Goal: Navigation & Orientation: Find specific page/section

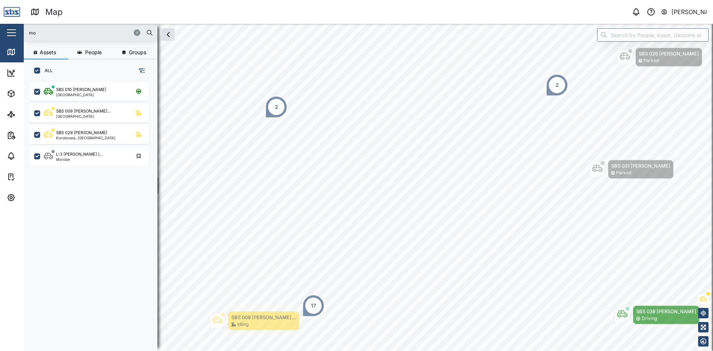
scroll to position [260, 116]
click at [138, 31] on icon "button" at bounding box center [137, 32] width 4 height 4
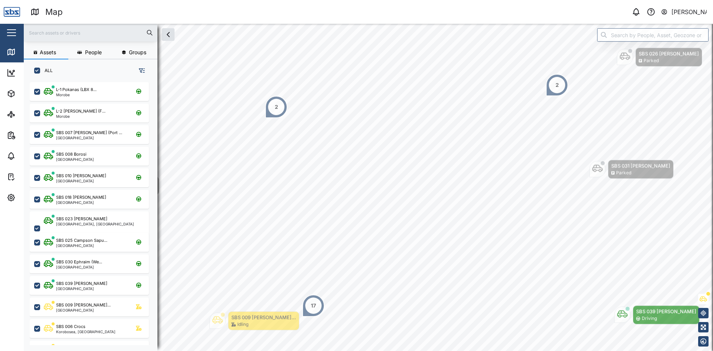
click at [66, 32] on input "text" at bounding box center [90, 32] width 125 height 11
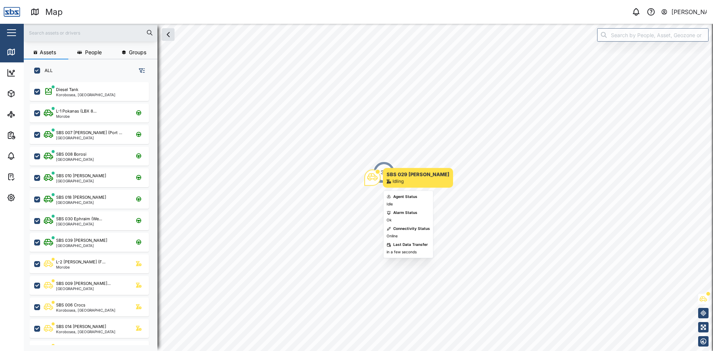
click at [405, 181] on div "Idling" at bounding box center [417, 181] width 63 height 7
